Goal: Navigation & Orientation: Find specific page/section

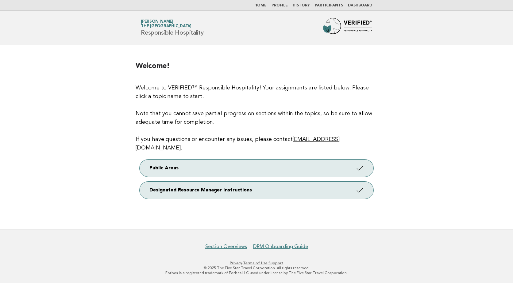
click at [358, 4] on link "Dashboard" at bounding box center [360, 6] width 24 height 4
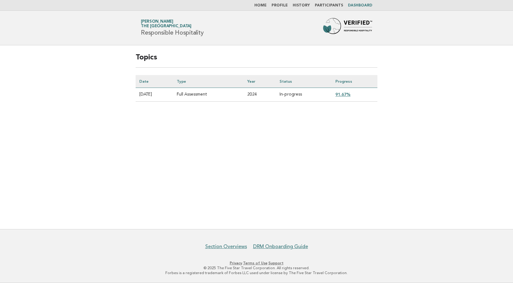
click at [347, 94] on link "91.67%" at bounding box center [342, 94] width 15 height 5
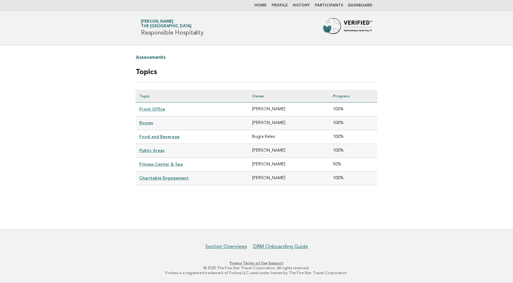
click at [266, 6] on link "Home" at bounding box center [260, 6] width 12 height 4
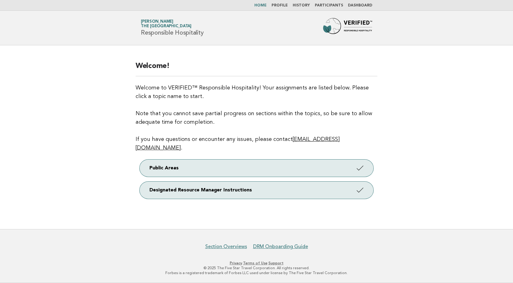
click at [281, 6] on link "Profile" at bounding box center [279, 6] width 16 height 4
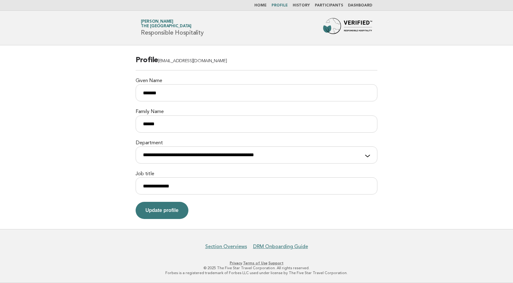
click at [307, 6] on link "History" at bounding box center [300, 6] width 17 height 4
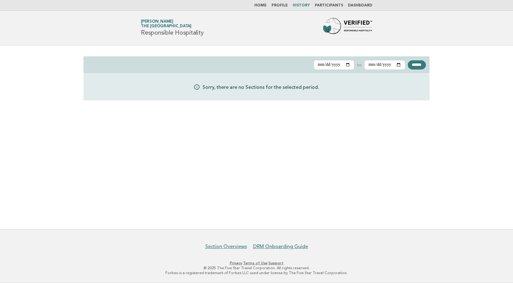
click at [328, 5] on link "Participants" at bounding box center [329, 6] width 28 height 4
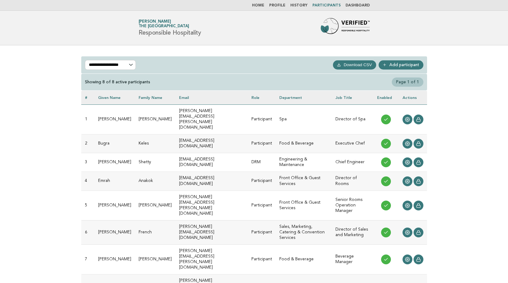
click at [357, 4] on link "Dashboard" at bounding box center [358, 6] width 24 height 4
